Goal: Ask a question: Seek information or help from site administrators or community

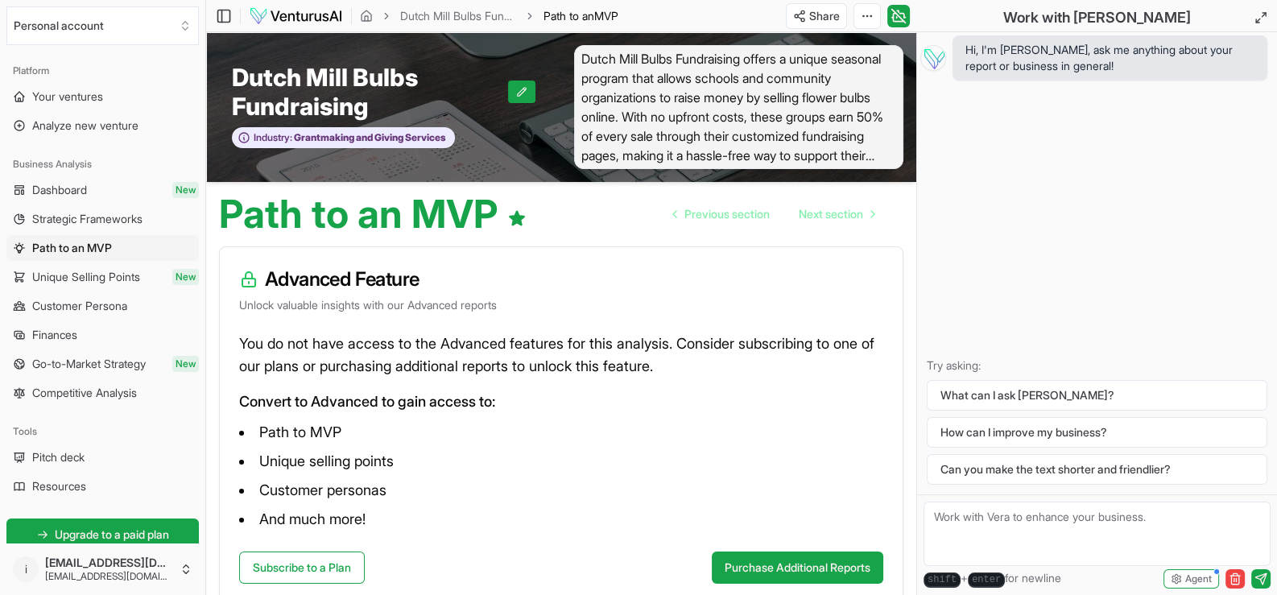
click at [1005, 515] on textarea at bounding box center [1097, 534] width 347 height 64
type textarea "I just need assistance with my business."
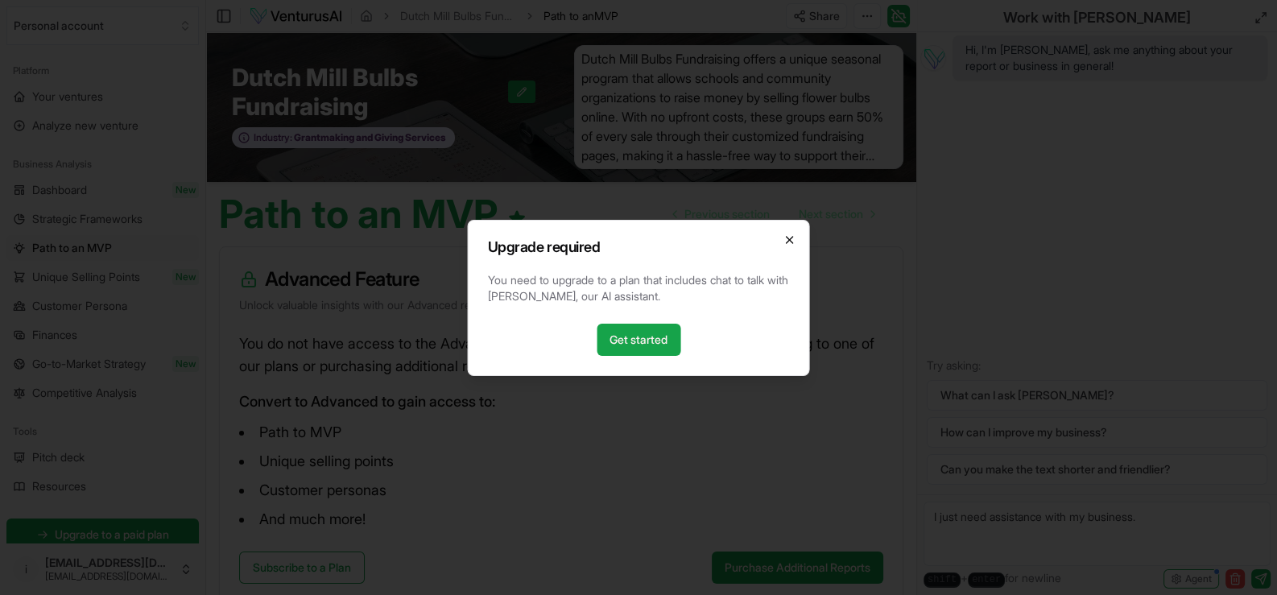
click at [787, 241] on icon "button" at bounding box center [790, 240] width 6 height 6
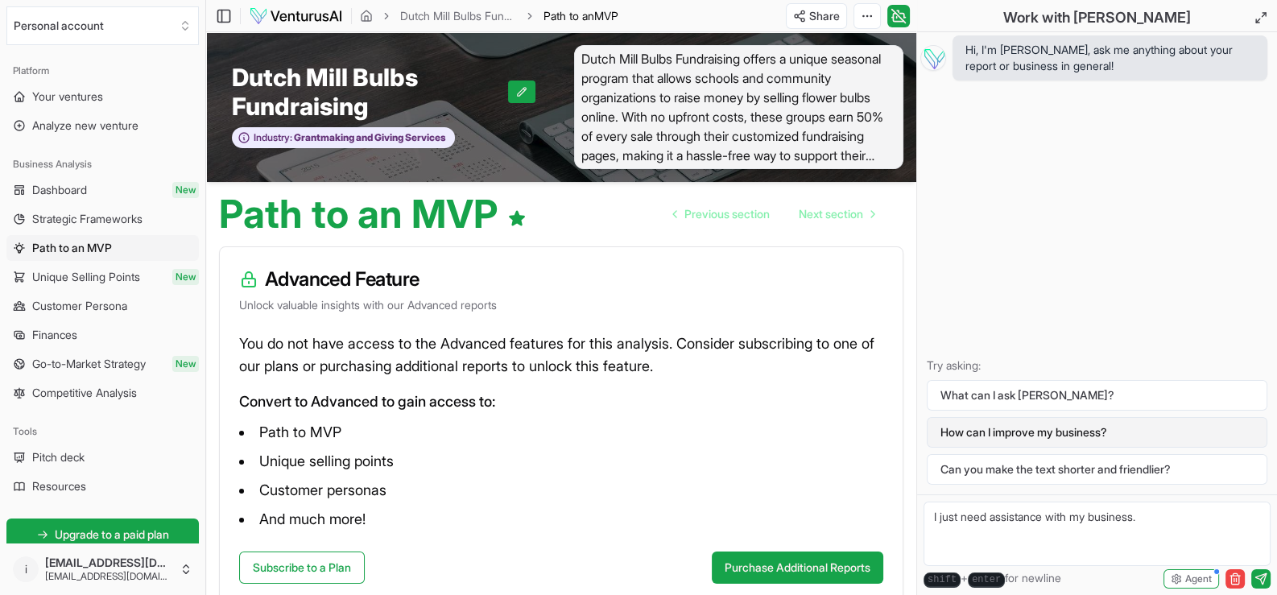
click at [1015, 437] on button "How can I improve my business?" at bounding box center [1097, 432] width 341 height 31
drag, startPoint x: 1133, startPoint y: 431, endPoint x: 1078, endPoint y: 438, distance: 55.2
click at [1079, 437] on button "How can I improve my business?" at bounding box center [1097, 432] width 341 height 31
click at [1047, 514] on textarea "I just need assistance with my business." at bounding box center [1097, 534] width 347 height 64
drag, startPoint x: 1167, startPoint y: 514, endPoint x: 892, endPoint y: 527, distance: 274.9
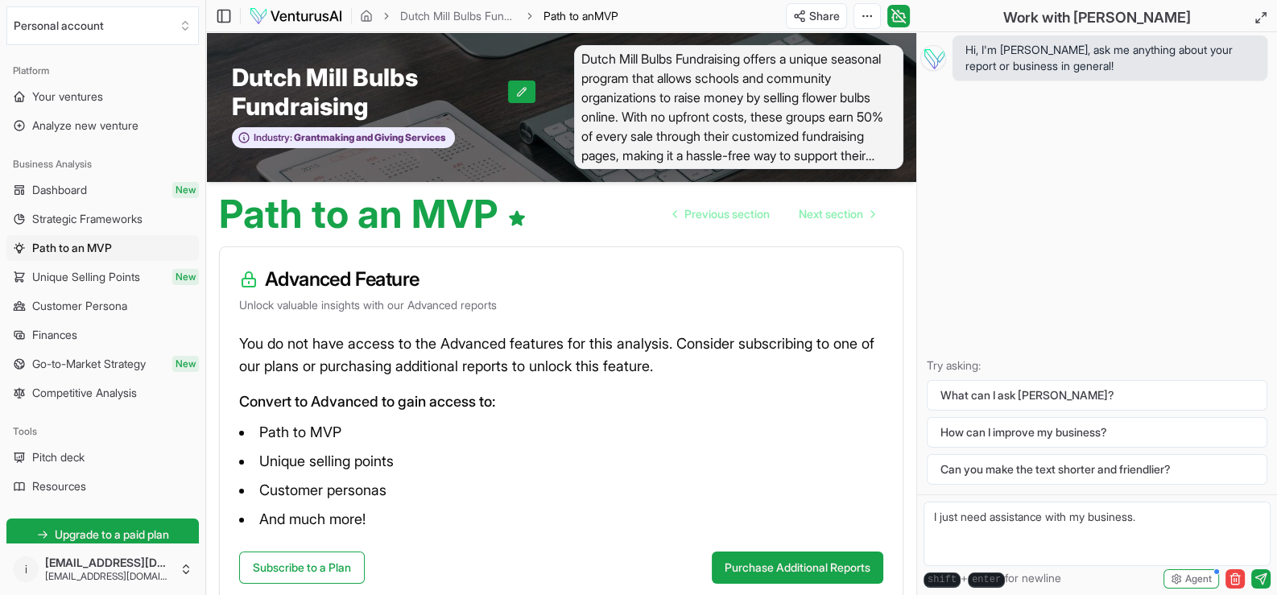
click at [892, 527] on div "Personal account Platform Your ventures Analyze new venture Business Analysis D…" at bounding box center [638, 348] width 1277 height 697
click at [76, 275] on span "Unique Selling Points" at bounding box center [86, 277] width 108 height 16
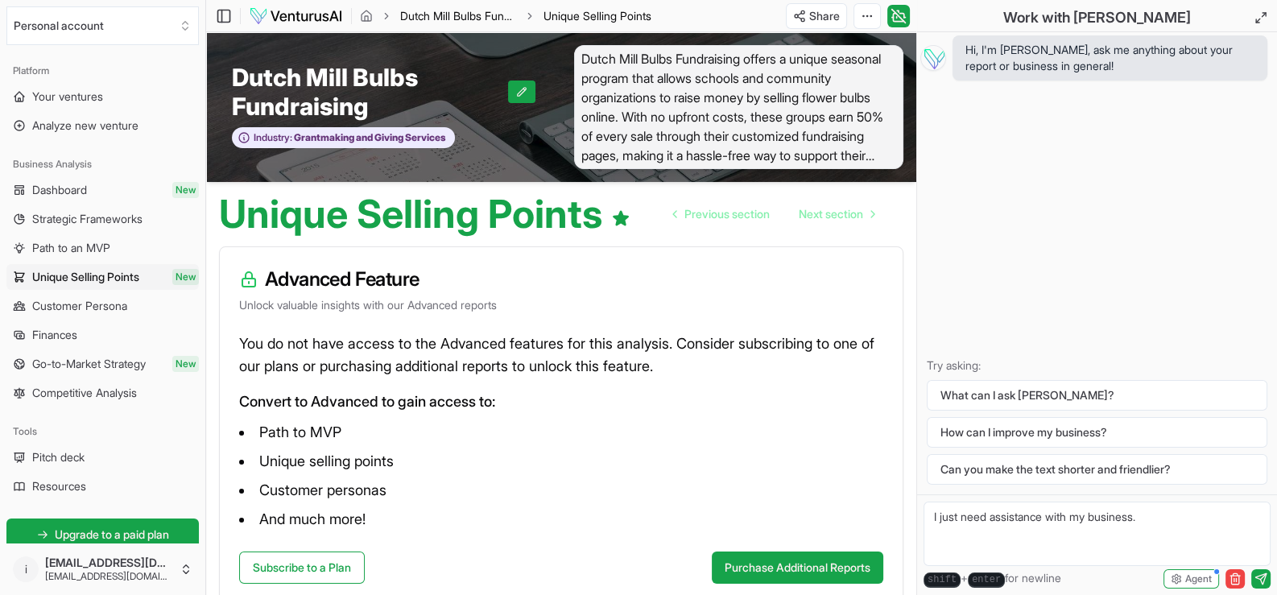
click at [455, 17] on link "Dutch Mill Bulbs Fundraising" at bounding box center [458, 16] width 116 height 16
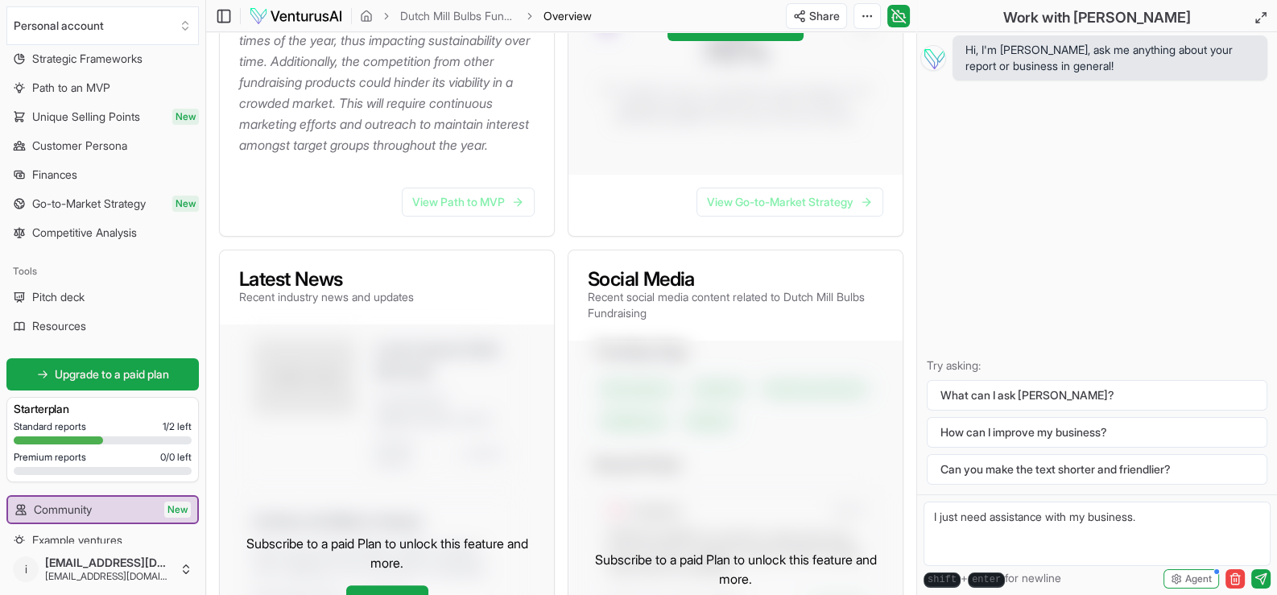
scroll to position [233, 0]
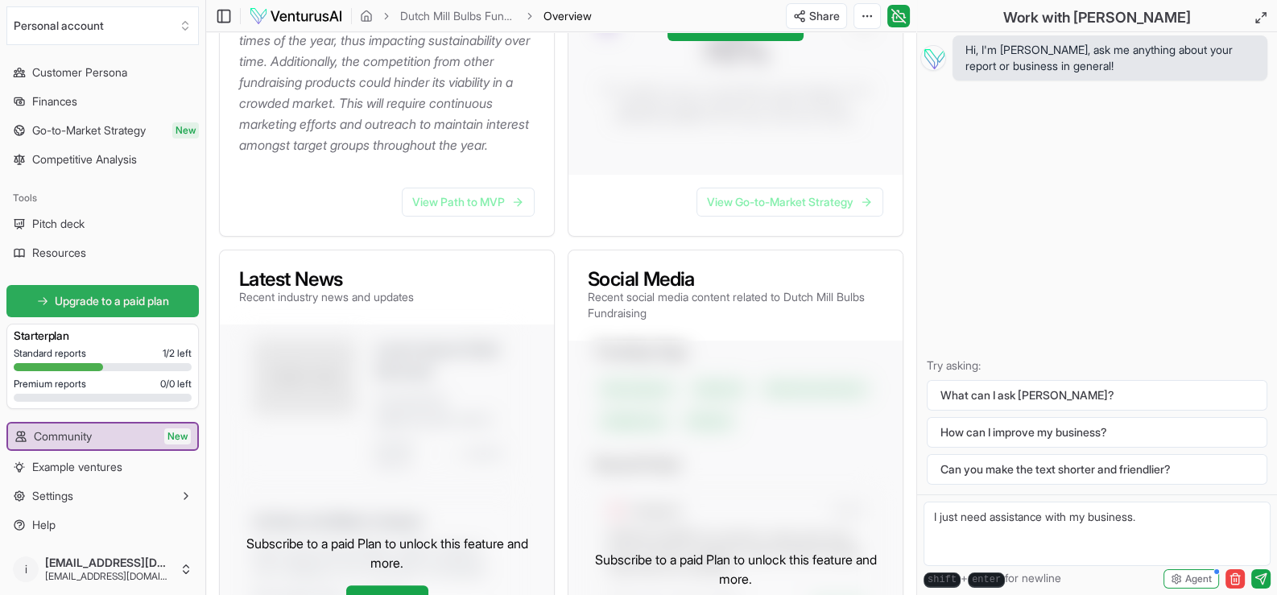
click at [101, 301] on span "Upgrade to a paid plan" at bounding box center [112, 301] width 114 height 16
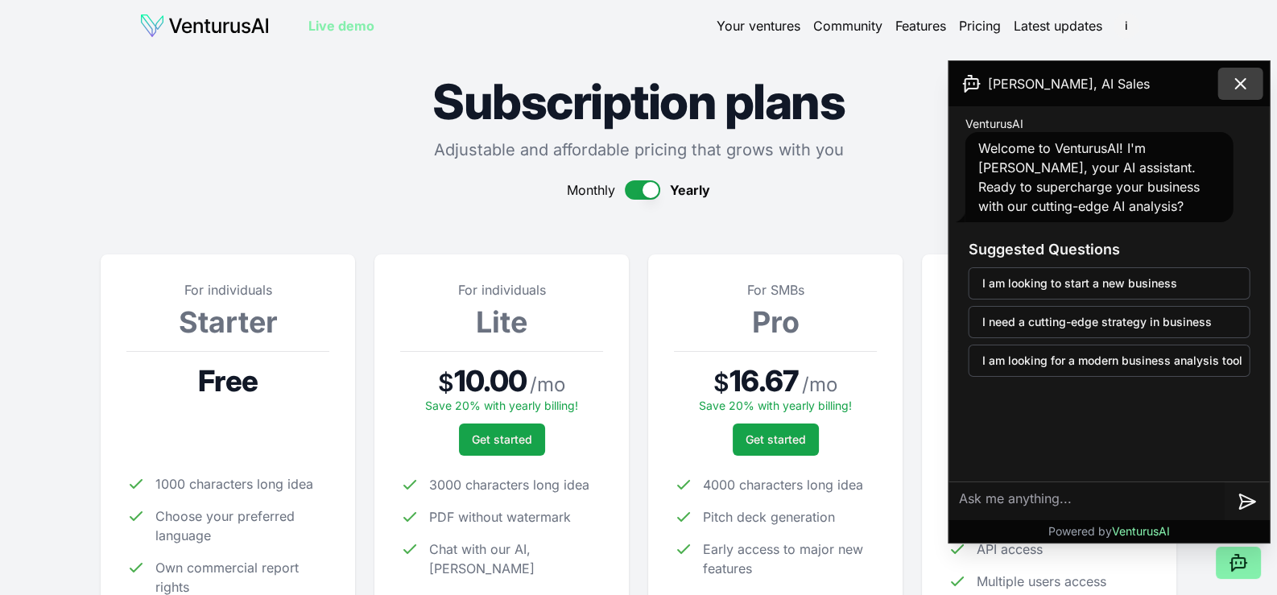
click at [1239, 81] on icon at bounding box center [1241, 84] width 10 height 10
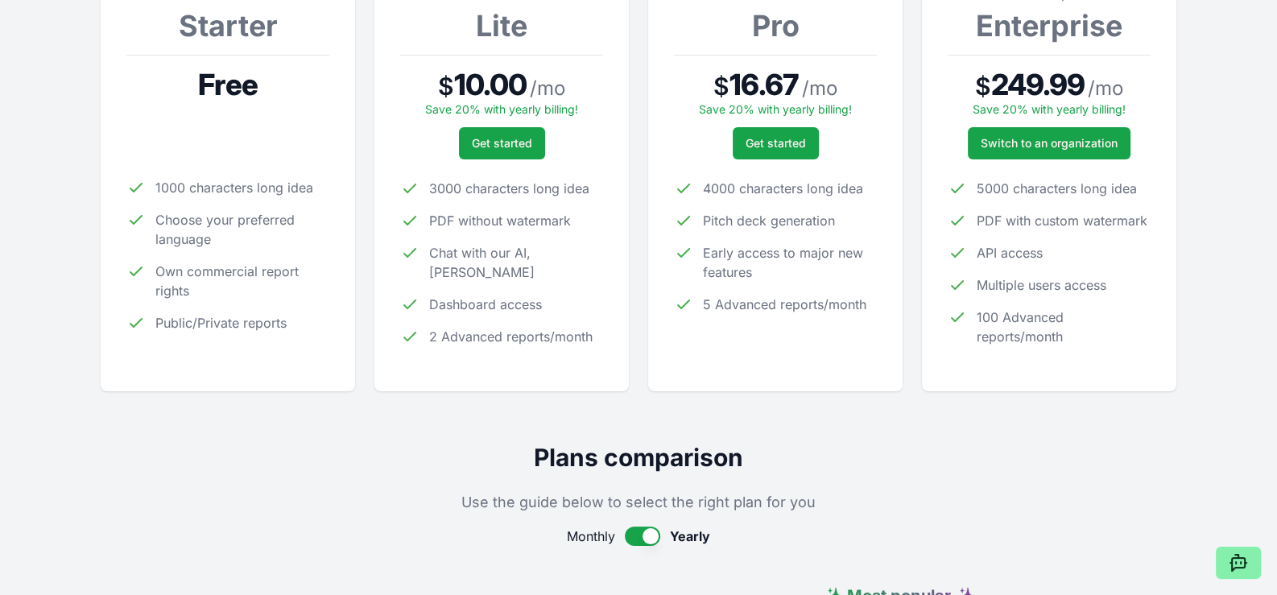
scroll to position [321, 0]
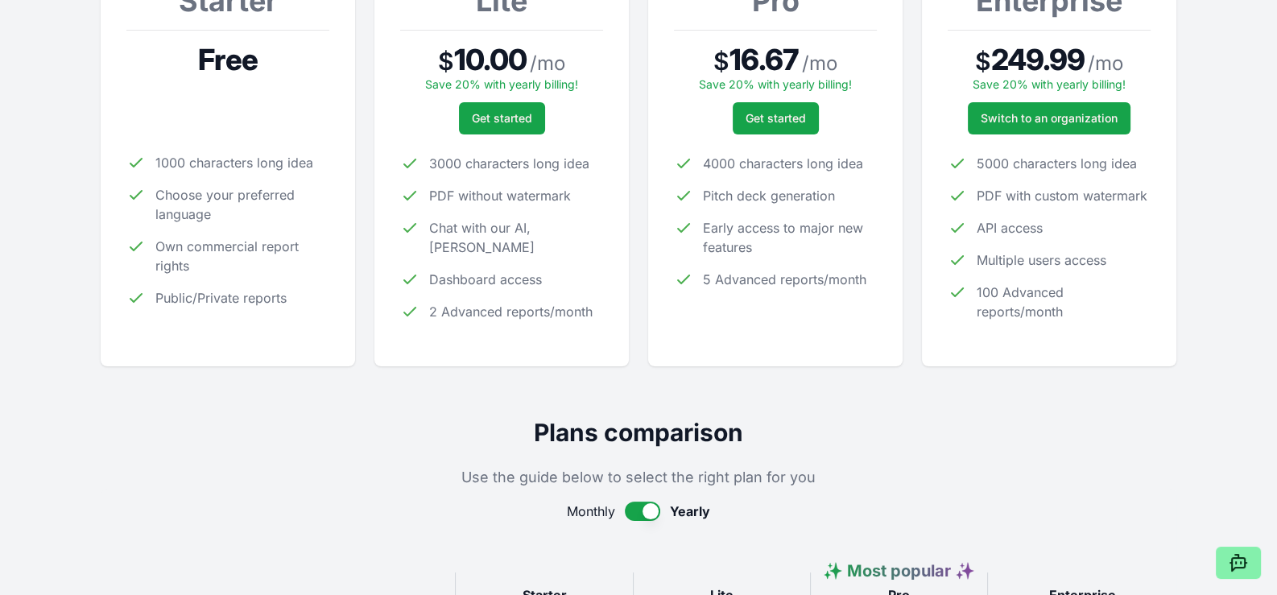
click at [213, 271] on span "Own commercial report rights" at bounding box center [242, 256] width 174 height 39
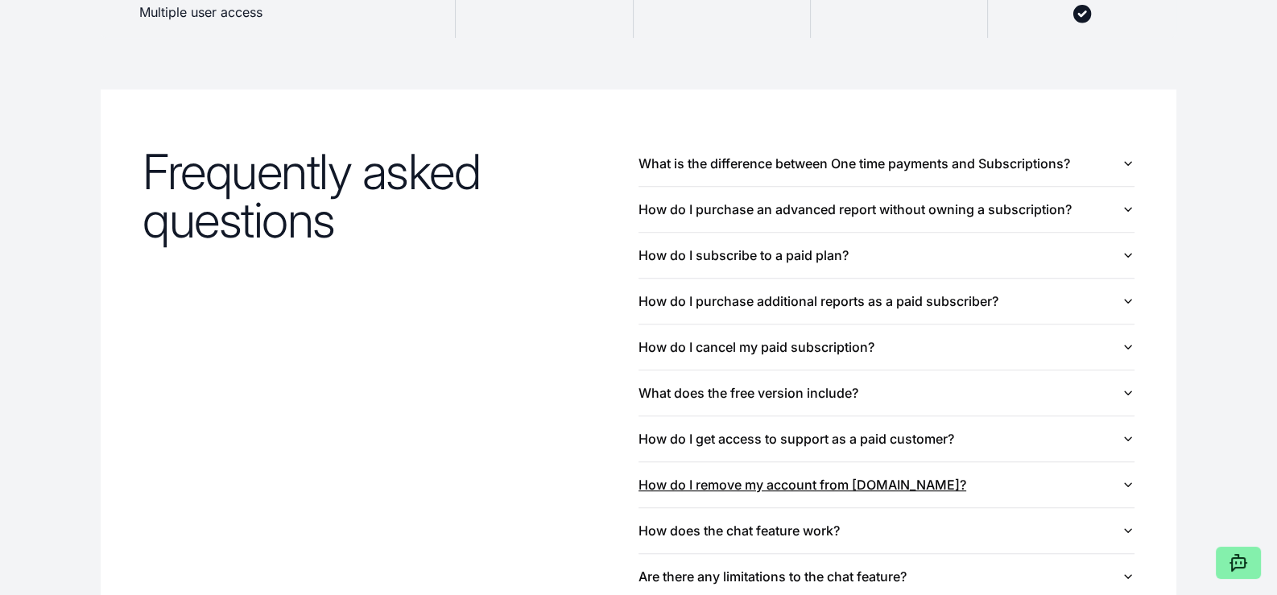
scroll to position [1691, 0]
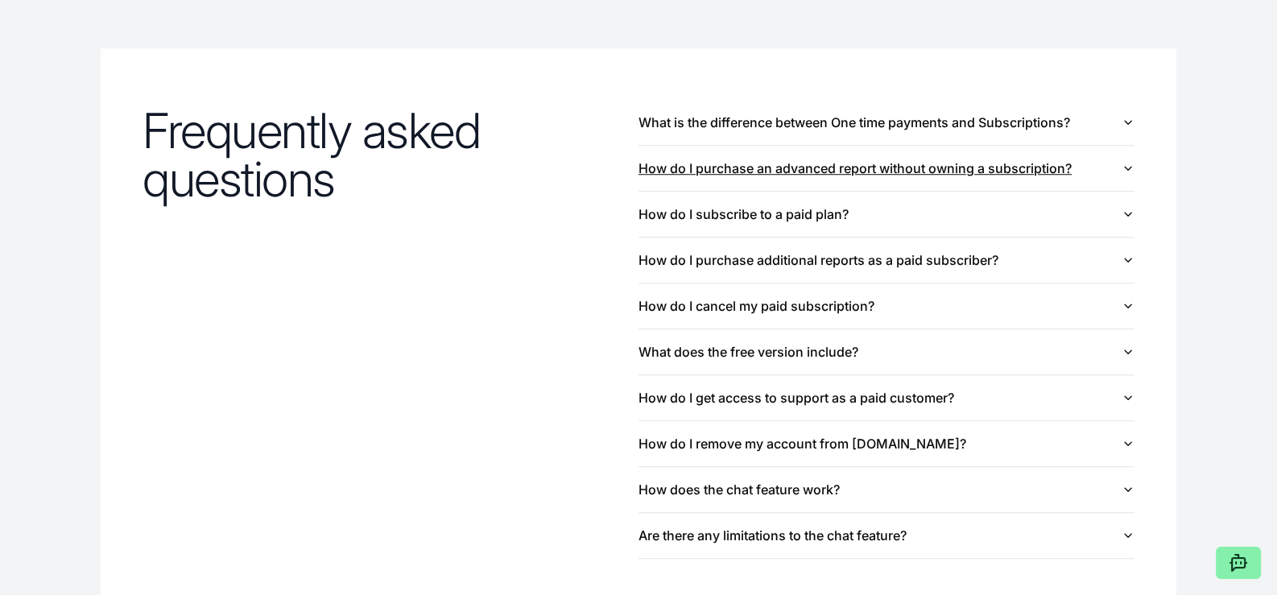
click at [902, 169] on button "How do I purchase an advanced report without owning a subscription?" at bounding box center [886, 168] width 496 height 45
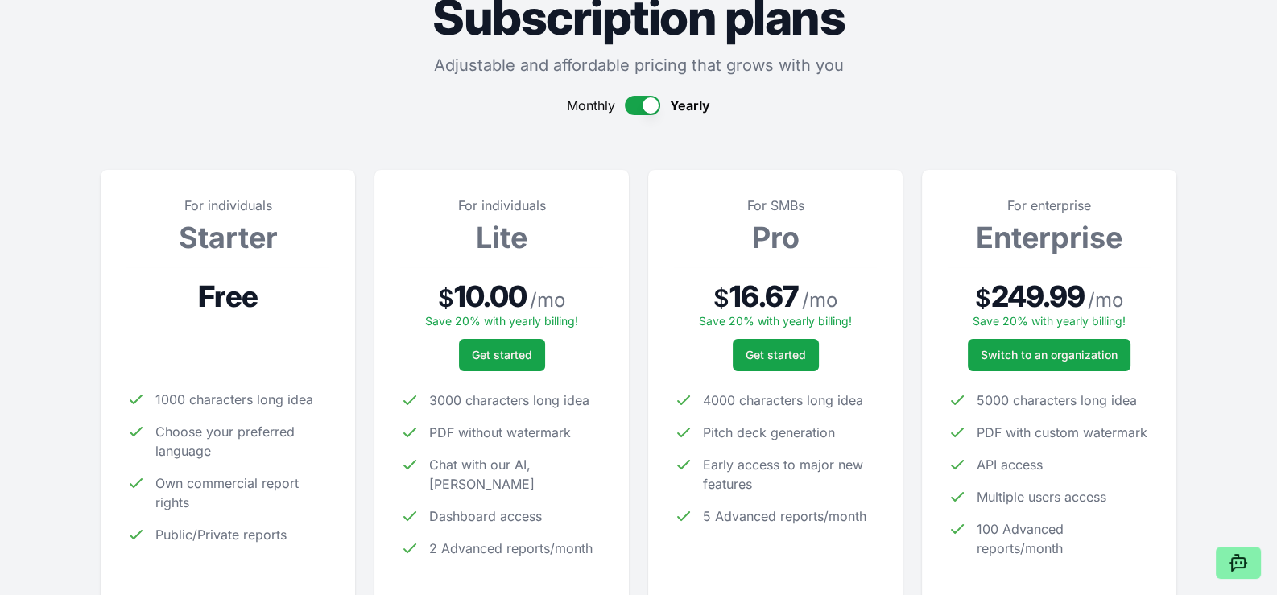
scroll to position [0, 0]
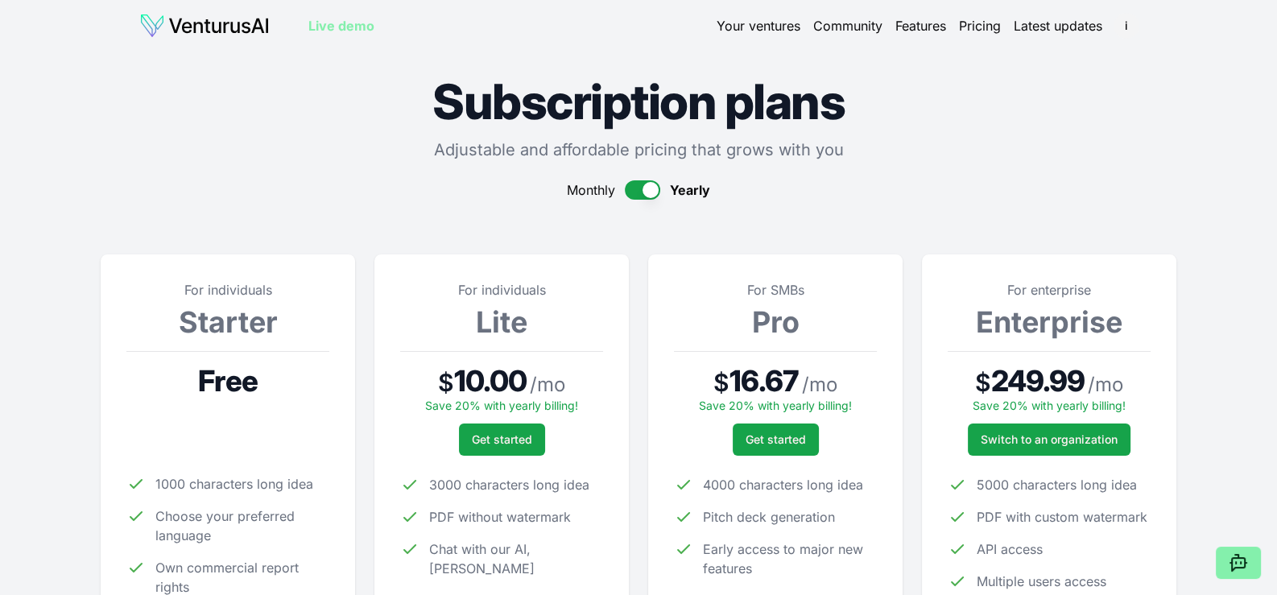
click at [764, 26] on link "Your ventures" at bounding box center [759, 25] width 84 height 19
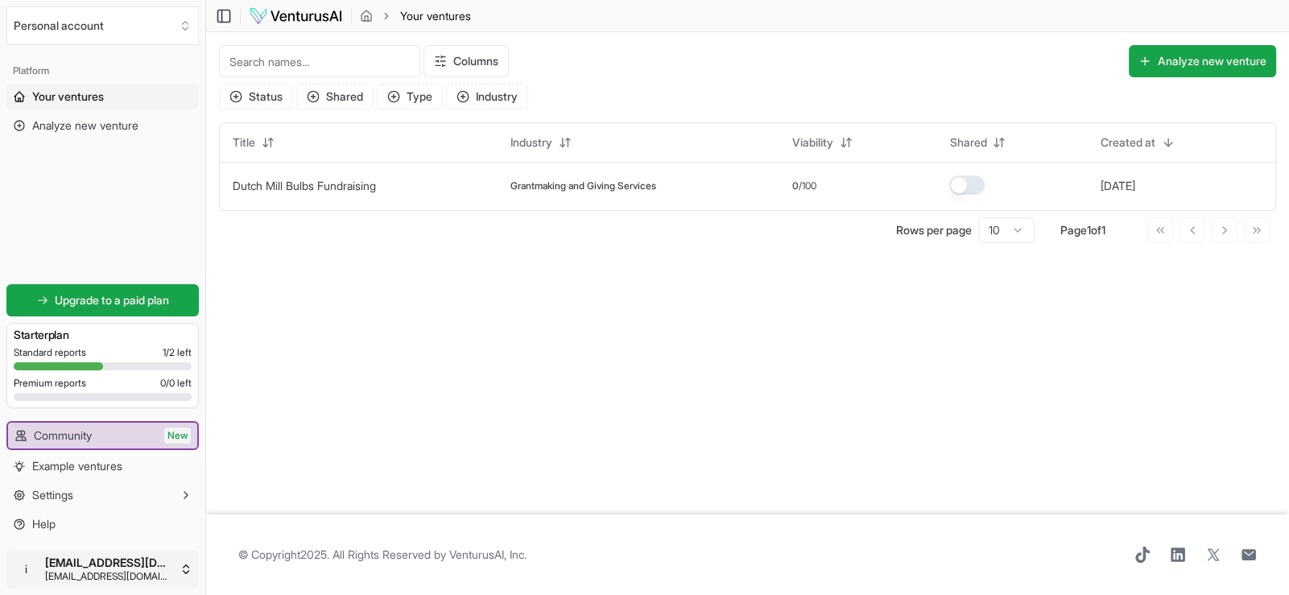
click at [133, 563] on html "We value your privacy We use cookies to enhance your browsing experience, serve…" at bounding box center [644, 297] width 1289 height 595
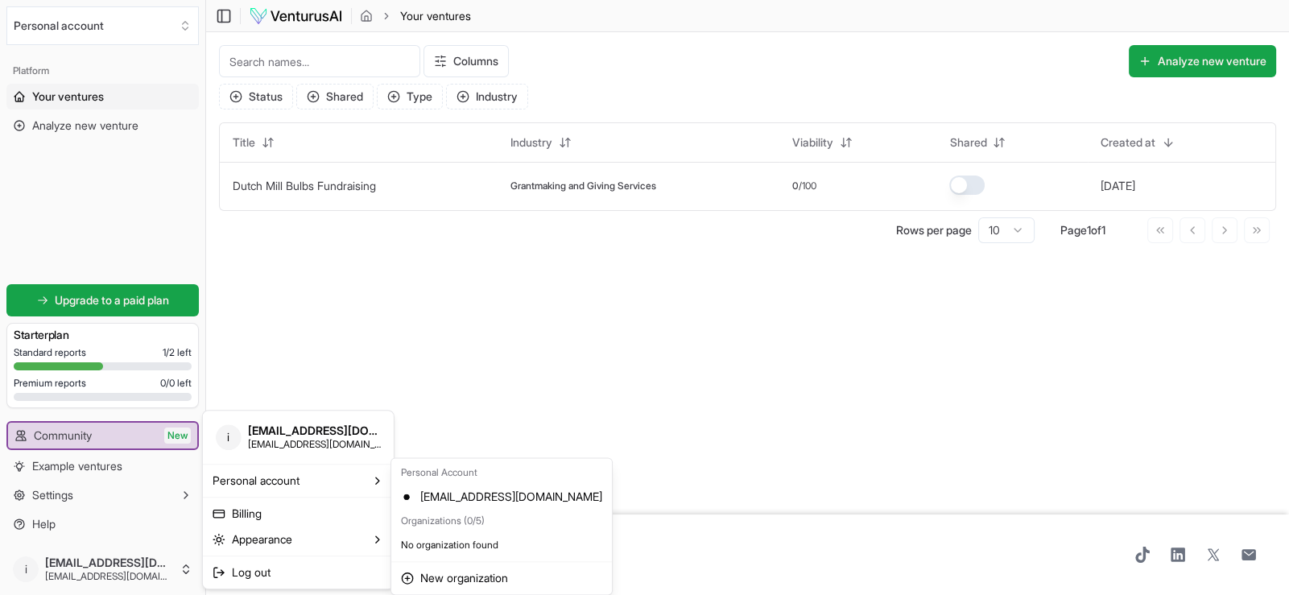
click at [560, 352] on html "We value your privacy We use cookies to enhance your browsing experience, serve…" at bounding box center [644, 297] width 1289 height 595
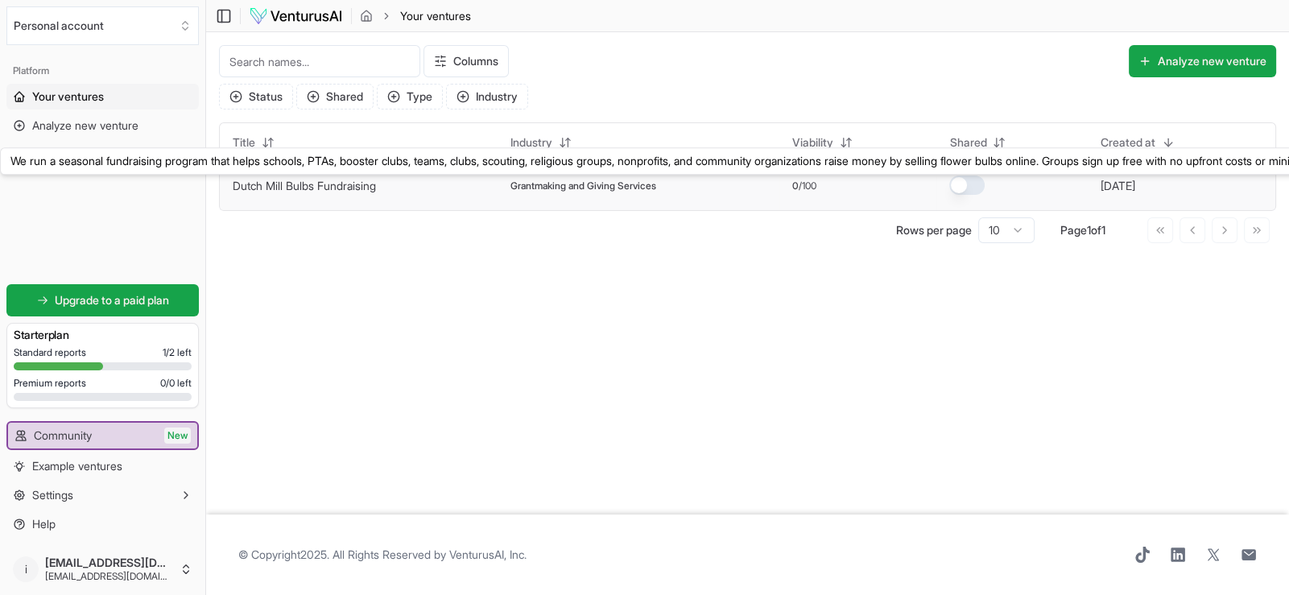
click at [365, 188] on link "Dutch Mill Bulbs Fundraising" at bounding box center [304, 186] width 143 height 14
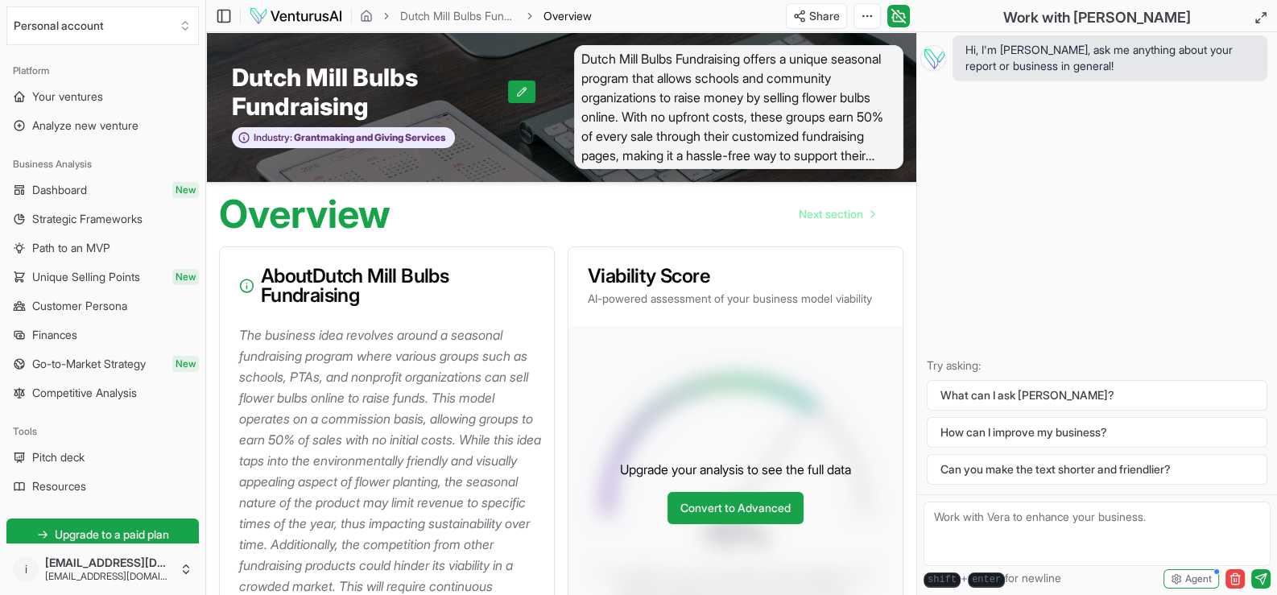
click at [573, 14] on span "Overview" at bounding box center [567, 16] width 48 height 16
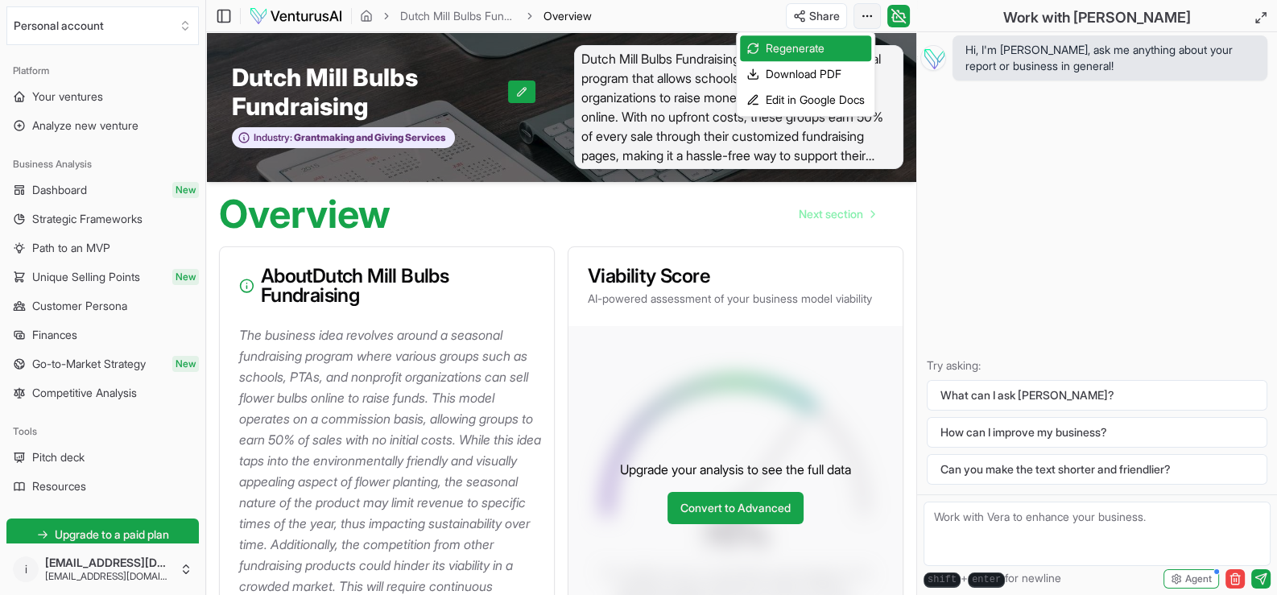
click at [866, 14] on html "We value your privacy We use cookies to enhance your browsing experience, serve…" at bounding box center [638, 297] width 1277 height 595
click at [498, 148] on html "We value your privacy We use cookies to enhance your browsing experience, serve…" at bounding box center [638, 297] width 1277 height 595
